Goal: Find specific page/section: Find specific page/section

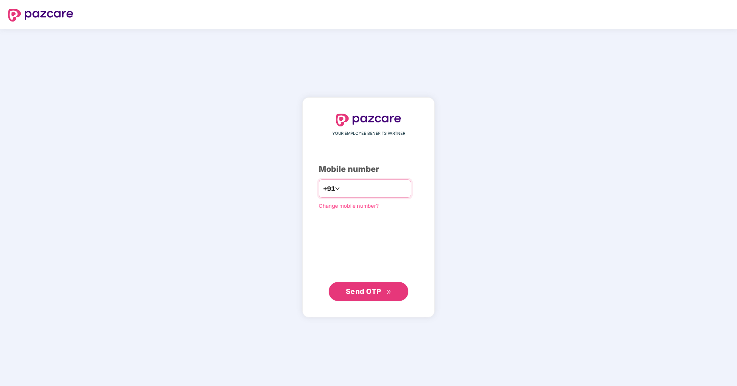
click at [394, 184] on input "number" at bounding box center [373, 188] width 65 height 13
type input "**********"
click at [377, 185] on input "number" at bounding box center [373, 188] width 65 height 13
type input "**********"
click at [396, 289] on button "Send OTP" at bounding box center [369, 291] width 80 height 19
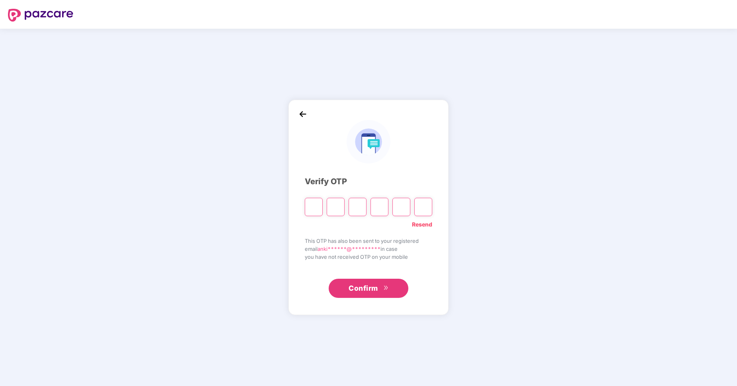
type input "*"
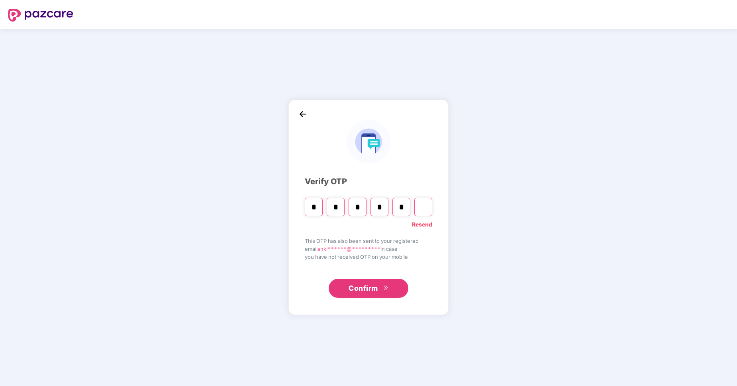
type input "*"
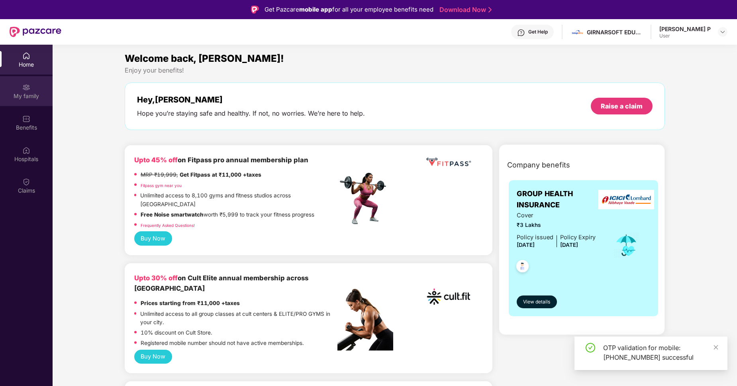
click at [23, 98] on div "My family" at bounding box center [26, 96] width 53 height 8
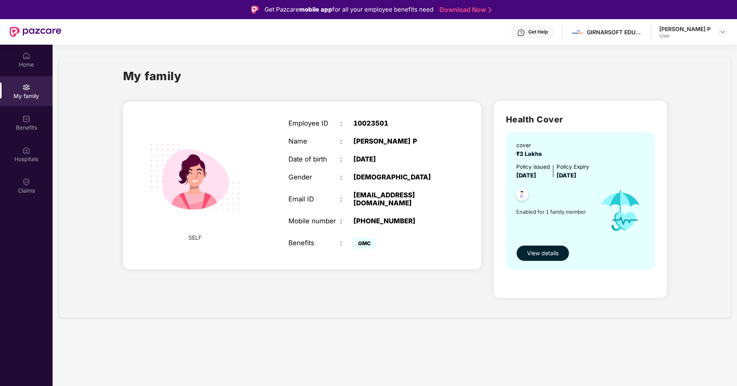
click at [443, 279] on div "SELF Employee ID : 10023501 Name : [PERSON_NAME] P Date of birth : [DEMOGRAPHIC…" at bounding box center [302, 200] width 371 height 213
click at [526, 254] on button "View details" at bounding box center [542, 253] width 53 height 16
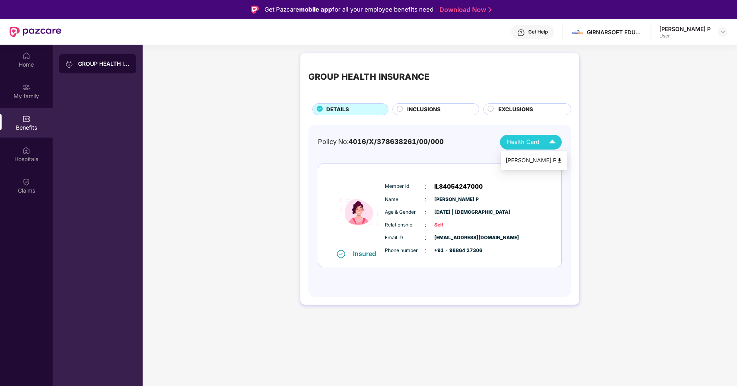
click at [551, 146] on img at bounding box center [552, 142] width 14 height 14
click at [557, 162] on img at bounding box center [560, 160] width 6 height 6
